Goal: Information Seeking & Learning: Find specific page/section

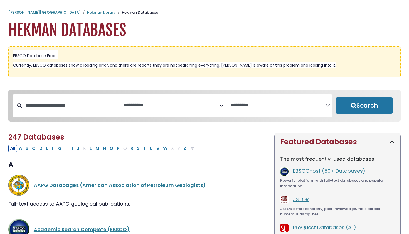
select select "Database Subject Filter"
select select "Database Vendors Filter"
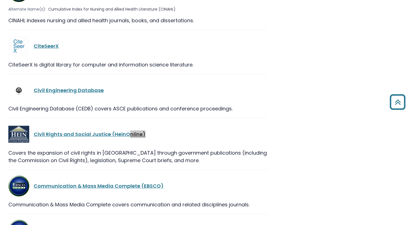
scroll to position [5275, 0]
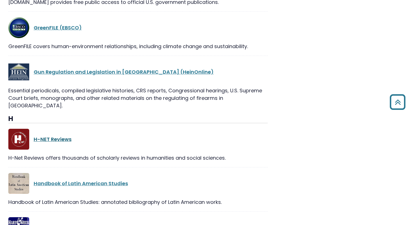
click at [64, 136] on link "H-NET Reviews" at bounding box center [53, 139] width 38 height 7
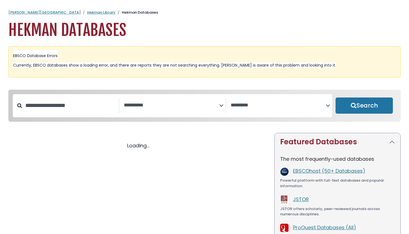
select select "Database Subject Filter"
select select "Database Vendors Filter"
select select "Database Subject Filter"
select select "Database Vendors Filter"
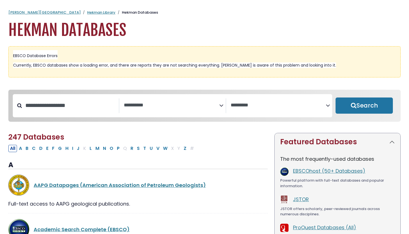
click at [142, 99] on span "Search filters" at bounding box center [171, 105] width 95 height 15
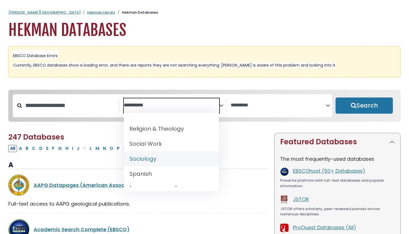
scroll to position [537, 0]
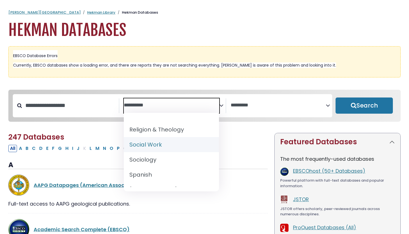
select select "*****"
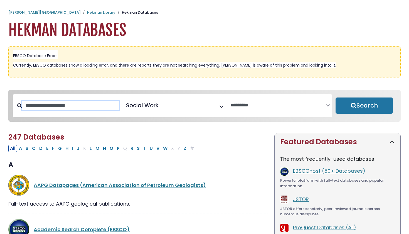
click at [96, 105] on input "Search database by title or keyword" at bounding box center [70, 105] width 97 height 9
click at [276, 102] on span "Search filters" at bounding box center [278, 104] width 95 height 7
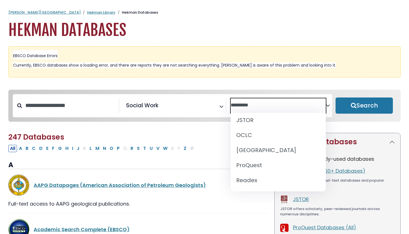
scroll to position [66, 0]
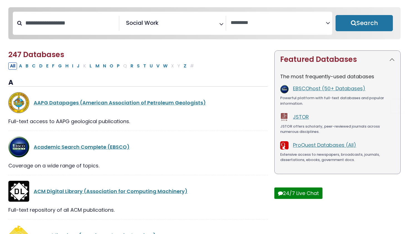
scroll to position [84, 0]
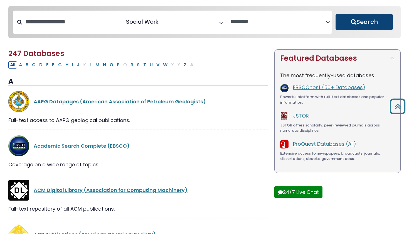
click at [354, 21] on button "Search" at bounding box center [364, 22] width 57 height 16
select select "Database Vendors Filter"
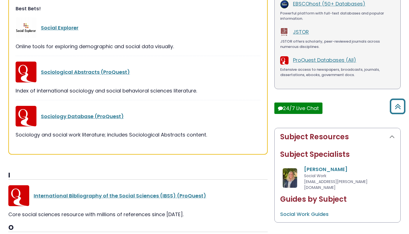
scroll to position [180, 0]
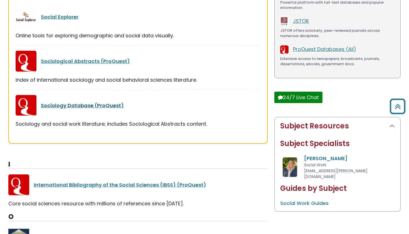
click at [89, 106] on link "Sociology Database (ProQuest)" at bounding box center [82, 105] width 83 height 7
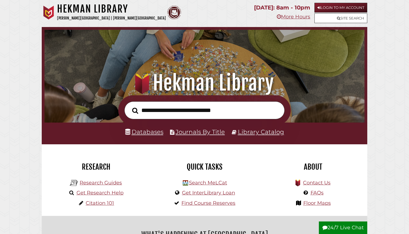
scroll to position [106, 317]
type input "**********"
click at [135, 110] on button "Search" at bounding box center [135, 110] width 12 height 9
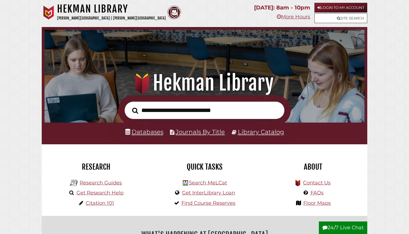
scroll to position [106, 317]
type input "**********"
click at [135, 110] on button "Search" at bounding box center [135, 110] width 12 height 9
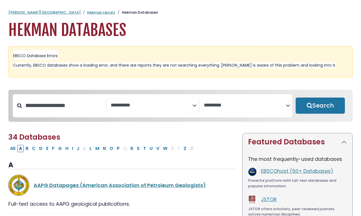
select select "Database Subject Filter"
select select "Database Vendors Filter"
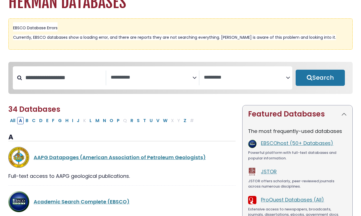
scroll to position [72, 0]
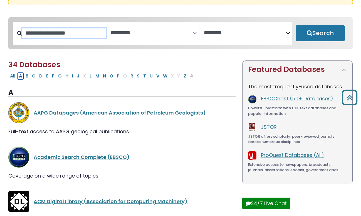
click at [80, 35] on input "Search database by title or keyword" at bounding box center [64, 32] width 84 height 9
type input "***"
click at [320, 33] on button "Search" at bounding box center [320, 33] width 49 height 16
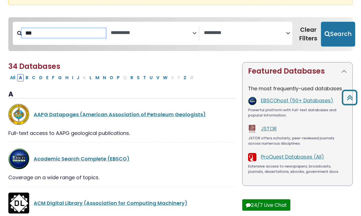
select select "Database Subject Filter"
select select "Database Vendors Filter"
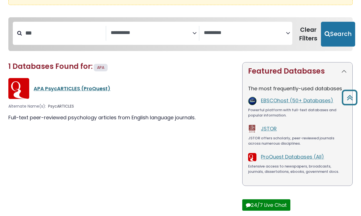
click at [76, 86] on link "APA PsycARTICLES (ProQuest)" at bounding box center [72, 88] width 77 height 7
click at [83, 87] on link "APA PsycARTICLES (ProQuest)" at bounding box center [72, 88] width 77 height 7
click at [94, 107] on div "Alternate Name(s): PsycARTICLES" at bounding box center [121, 106] width 227 height 6
